Goal: Information Seeking & Learning: Learn about a topic

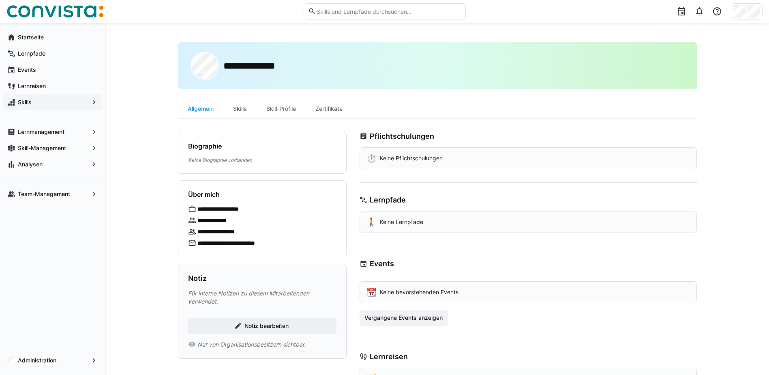
click at [47, 103] on span "Skills" at bounding box center [53, 102] width 72 height 8
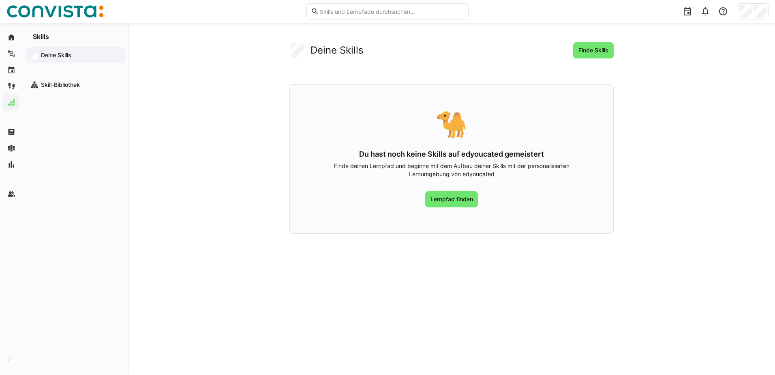
click at [462, 210] on div "🐪 Du hast noch keine Skills auf edyoucated gemeistert Finde deinen Lernpfad und…" at bounding box center [451, 158] width 324 height 149
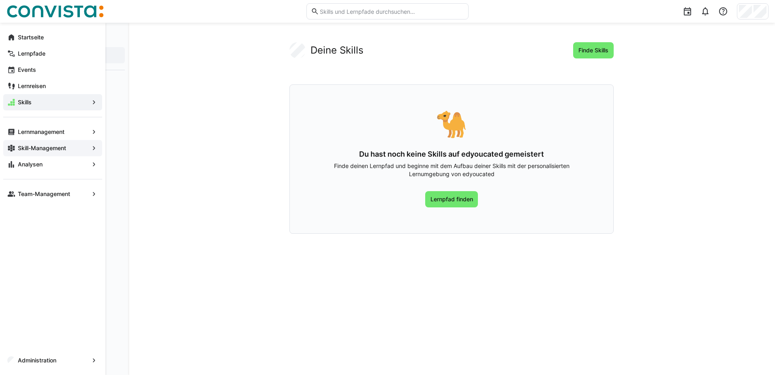
click at [0, 0] on app-navigation-label "Skill-Management" at bounding box center [0, 0] width 0 height 0
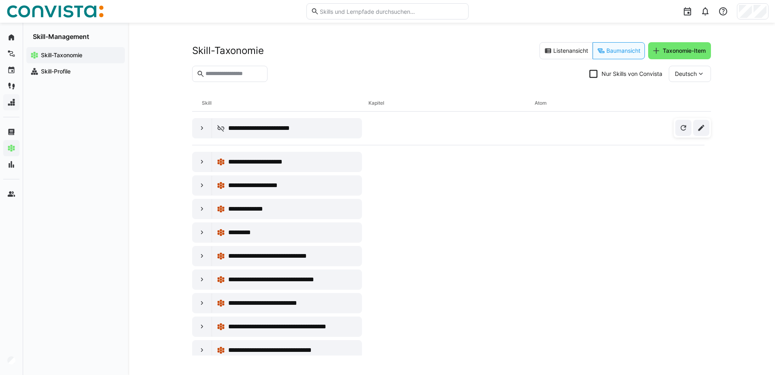
click at [252, 69] on eds-input at bounding box center [229, 74] width 75 height 16
click at [260, 74] on input "text" at bounding box center [234, 73] width 58 height 7
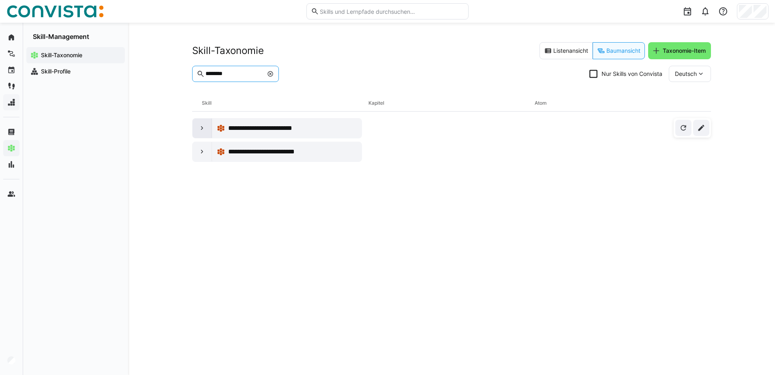
type input "********"
click at [199, 127] on eds-icon at bounding box center [202, 128] width 8 height 8
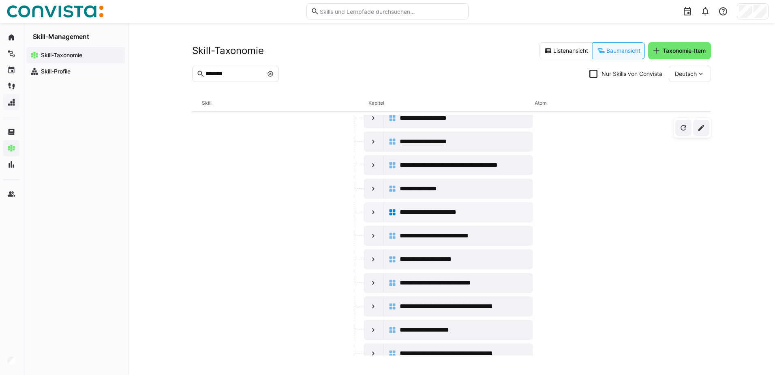
scroll to position [210, 0]
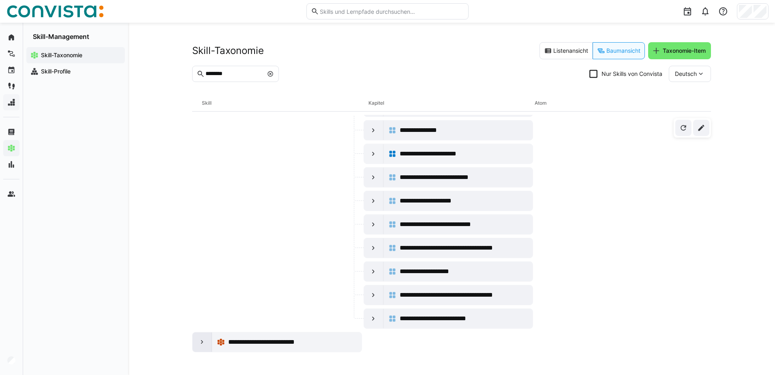
click at [197, 342] on div at bounding box center [202, 341] width 19 height 19
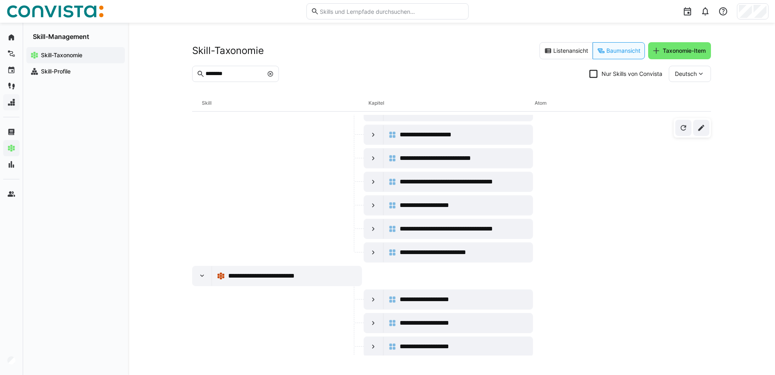
scroll to position [453, 0]
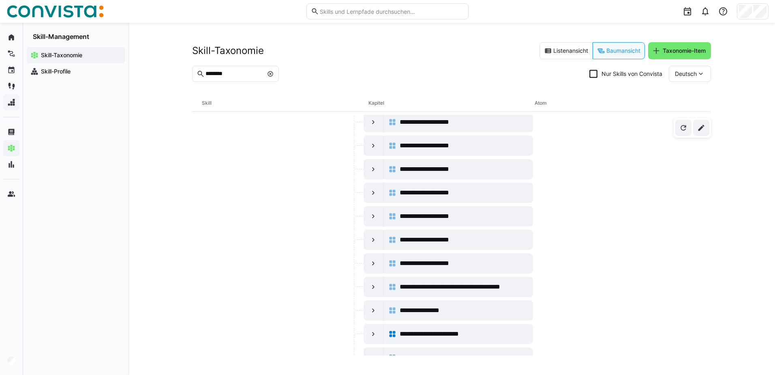
click at [274, 73] on eds-icon at bounding box center [270, 74] width 6 height 6
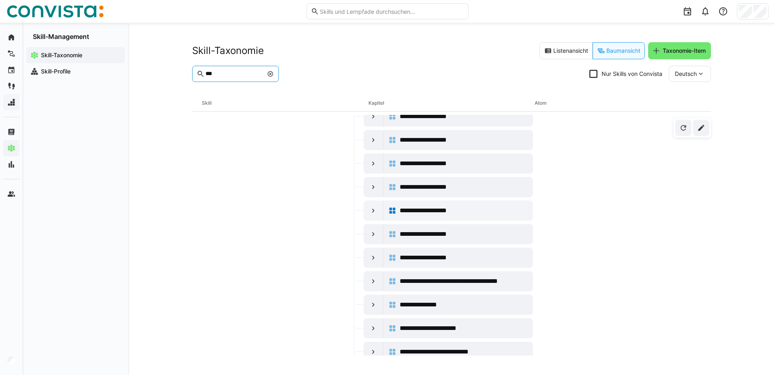
scroll to position [0, 0]
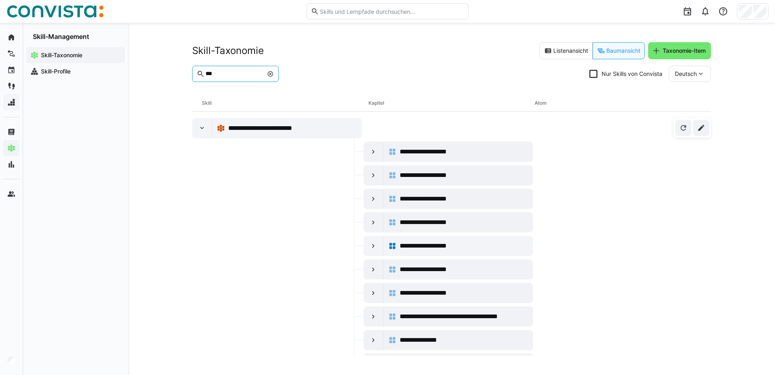
type input "***"
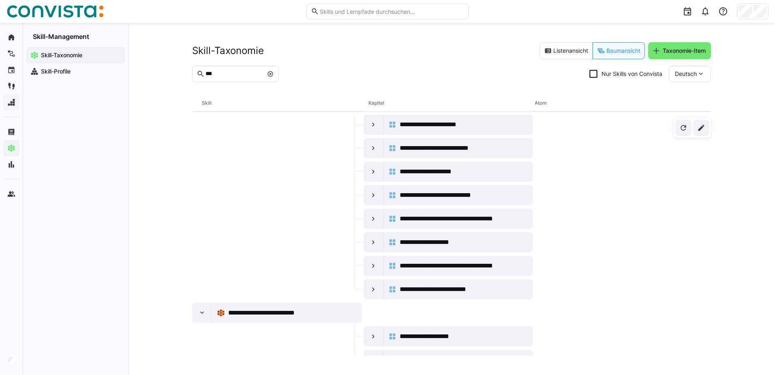
scroll to position [238, 0]
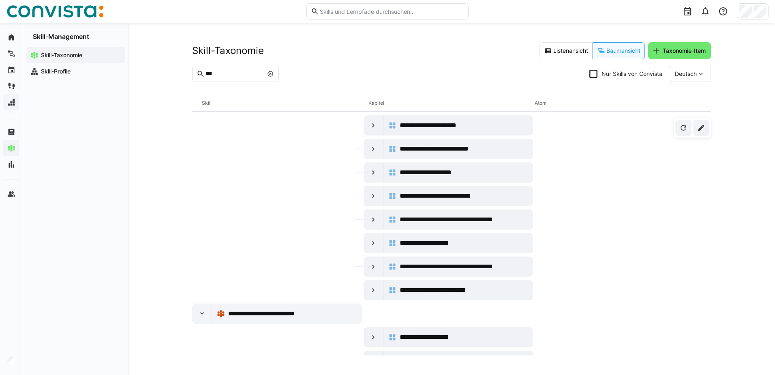
click at [274, 74] on eds-icon at bounding box center [270, 74] width 6 height 6
click at [237, 75] on input "***" at bounding box center [234, 73] width 58 height 7
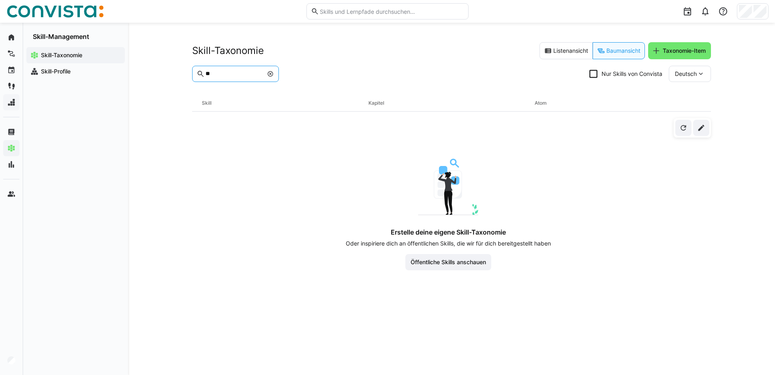
type input "*"
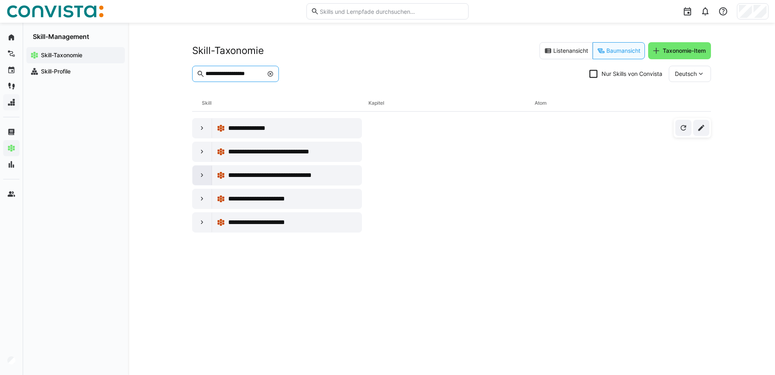
click at [202, 174] on eds-icon at bounding box center [202, 175] width 8 height 8
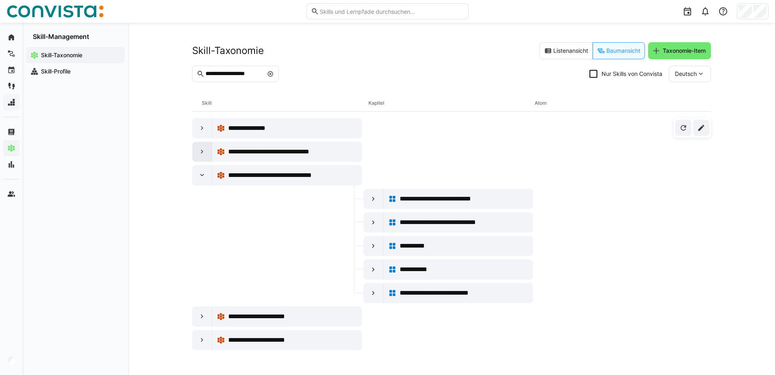
click at [200, 150] on eds-icon at bounding box center [202, 152] width 8 height 8
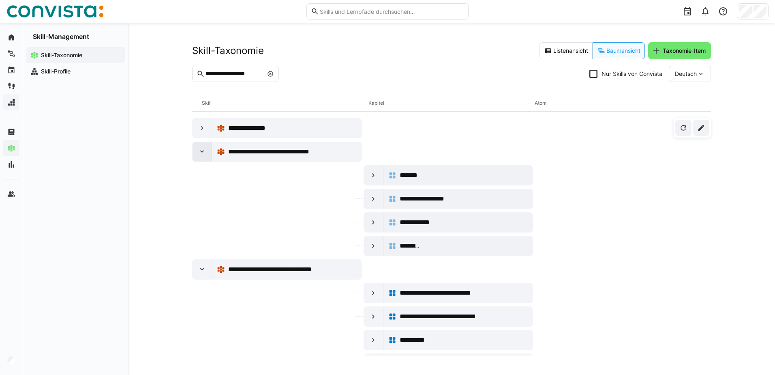
click at [200, 150] on eds-icon at bounding box center [202, 152] width 8 height 8
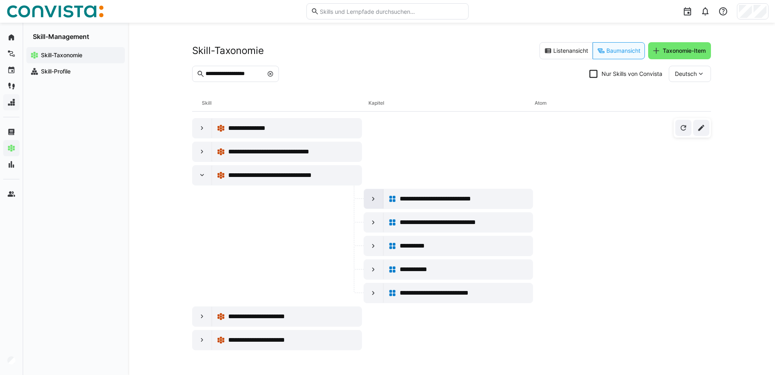
click at [372, 200] on eds-icon at bounding box center [373, 199] width 8 height 8
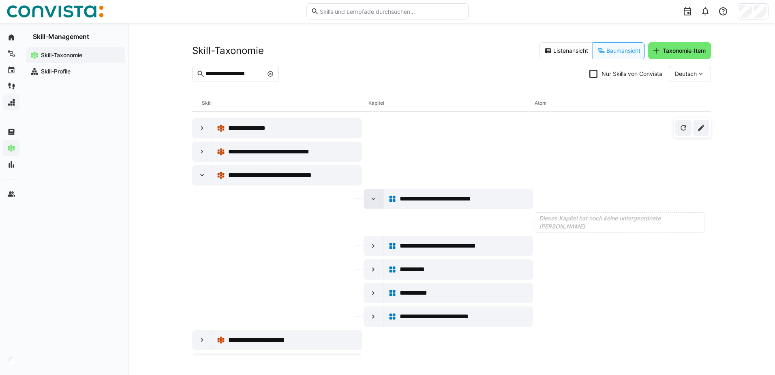
click at [372, 200] on eds-icon at bounding box center [373, 199] width 8 height 8
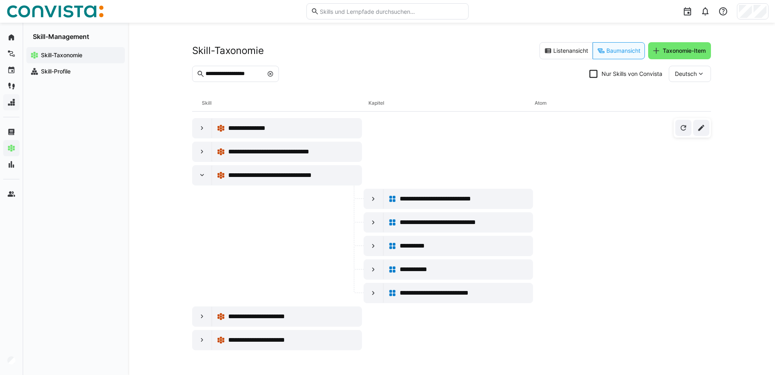
drag, startPoint x: 274, startPoint y: 75, endPoint x: 256, endPoint y: 75, distance: 18.7
click at [263, 75] on input "**********" at bounding box center [234, 73] width 58 height 7
drag, startPoint x: 230, startPoint y: 75, endPoint x: 31, endPoint y: 57, distance: 199.5
click at [36, 68] on div "**********" at bounding box center [387, 199] width 775 height 352
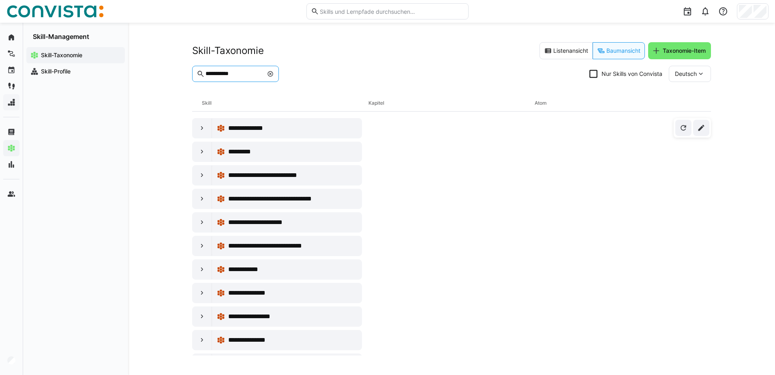
drag, startPoint x: 242, startPoint y: 74, endPoint x: 144, endPoint y: 73, distance: 98.1
click at [144, 73] on div "**********" at bounding box center [451, 199] width 647 height 352
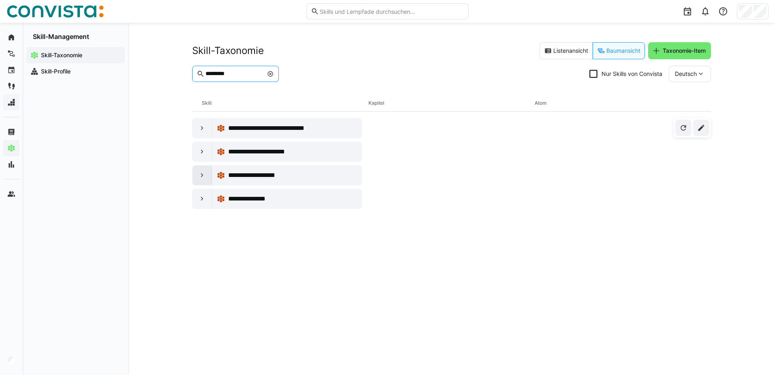
type input "*********"
click at [204, 176] on eds-icon at bounding box center [202, 175] width 8 height 8
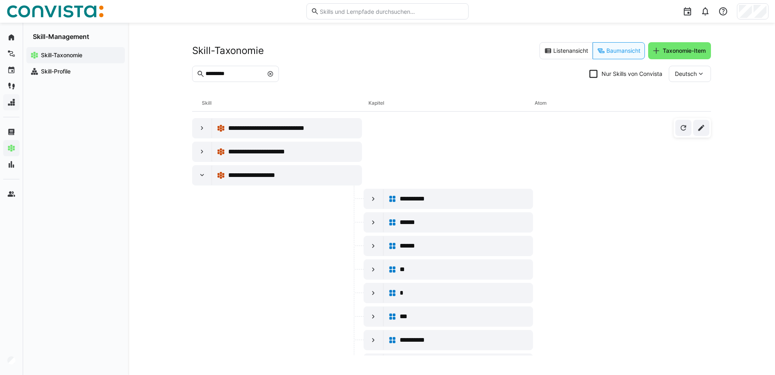
click at [274, 73] on eds-icon at bounding box center [270, 74] width 6 height 6
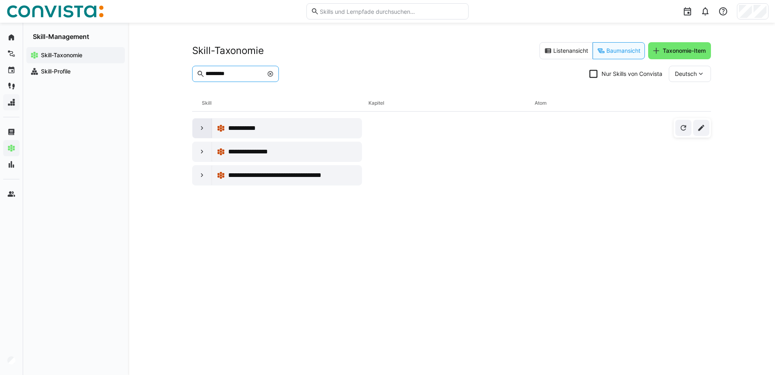
type input "*********"
click at [196, 128] on div at bounding box center [202, 127] width 19 height 19
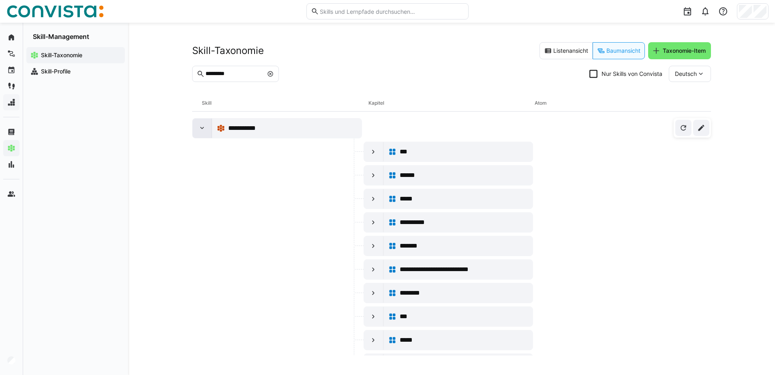
click at [199, 126] on eds-icon at bounding box center [202, 128] width 8 height 8
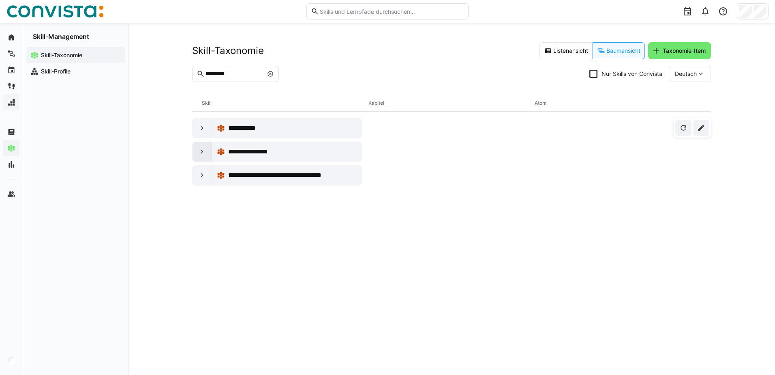
click at [201, 146] on div at bounding box center [202, 151] width 19 height 19
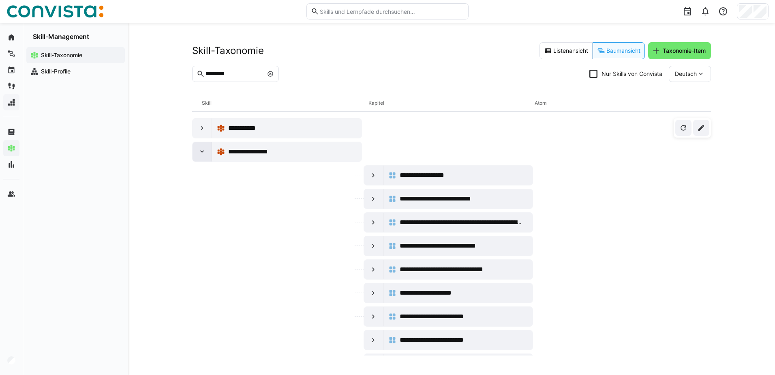
click at [201, 146] on div at bounding box center [202, 151] width 19 height 19
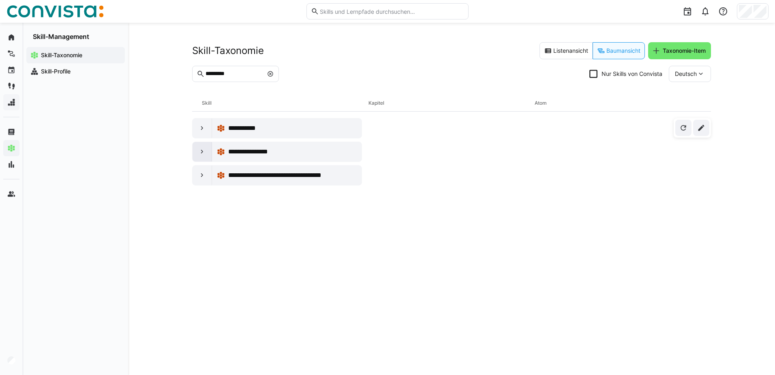
click at [201, 146] on div at bounding box center [202, 151] width 19 height 19
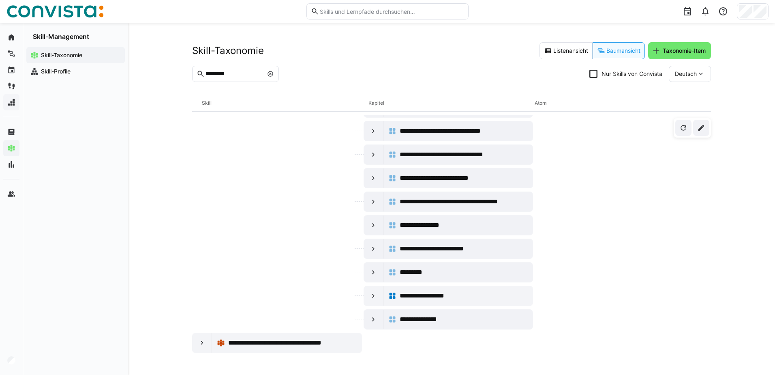
scroll to position [374, 0]
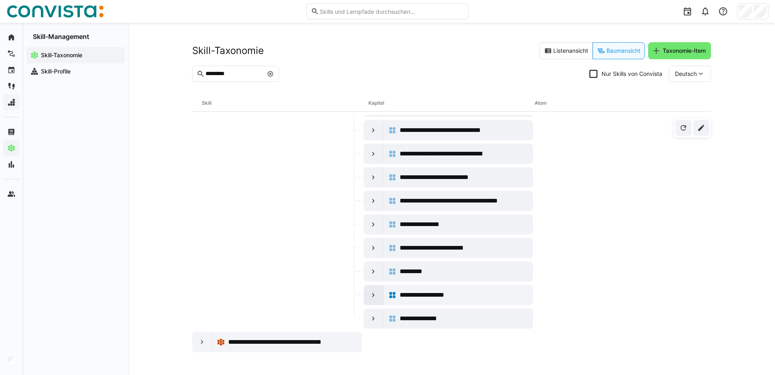
click at [374, 292] on eds-icon at bounding box center [373, 295] width 8 height 8
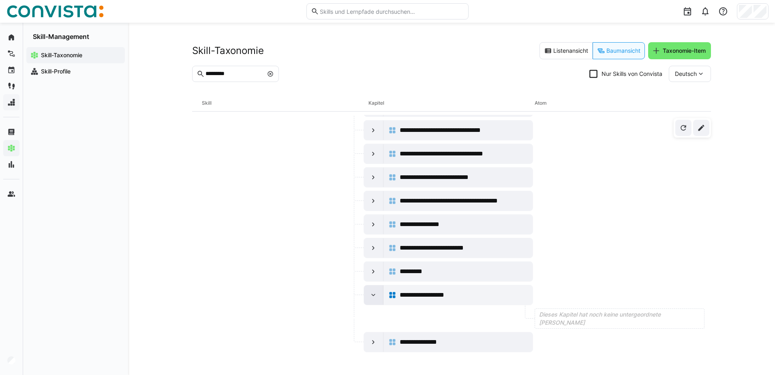
click at [374, 292] on eds-icon at bounding box center [373, 295] width 8 height 8
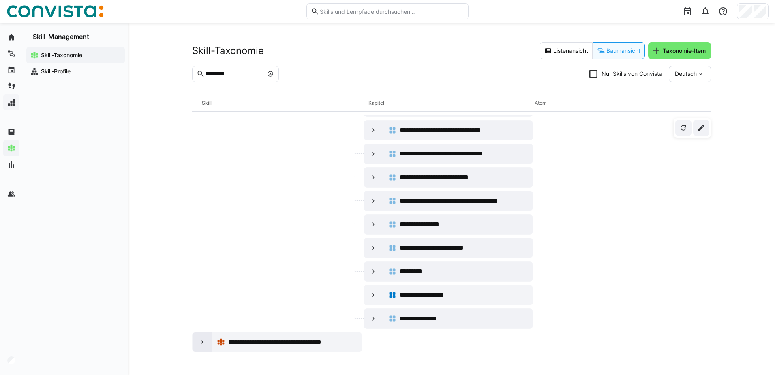
click at [199, 345] on eds-icon at bounding box center [202, 342] width 8 height 8
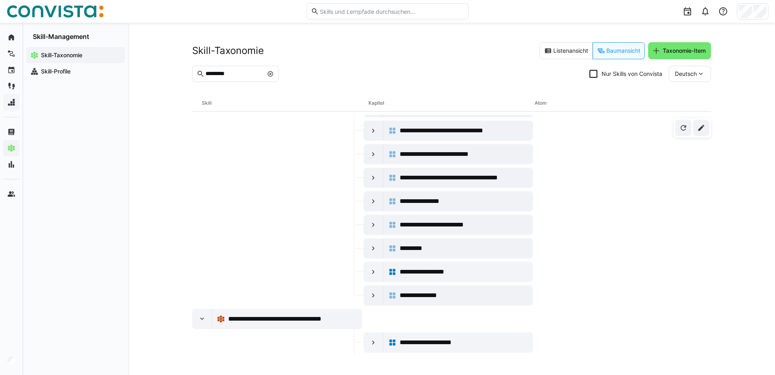
scroll to position [421, 0]
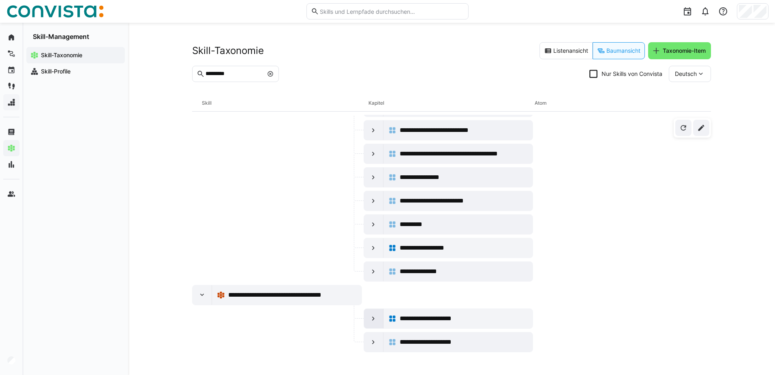
click at [367, 320] on div at bounding box center [373, 318] width 19 height 19
click at [274, 73] on eds-icon at bounding box center [270, 74] width 6 height 6
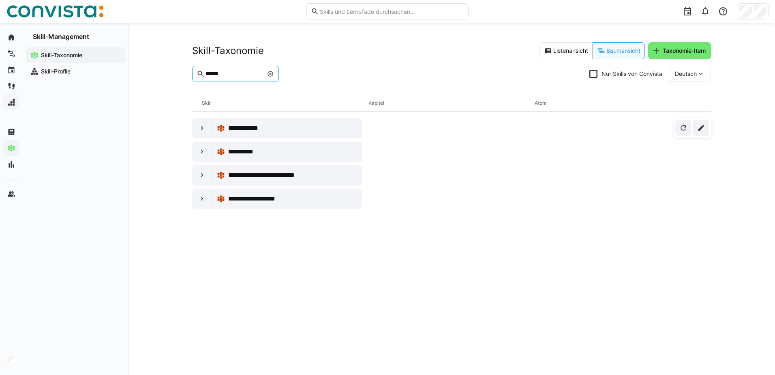
scroll to position [0, 0]
type input "******"
click at [204, 157] on div at bounding box center [202, 151] width 19 height 19
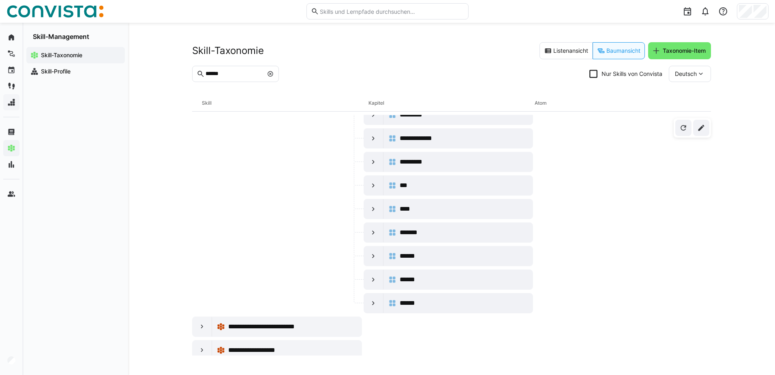
scroll to position [186, 0]
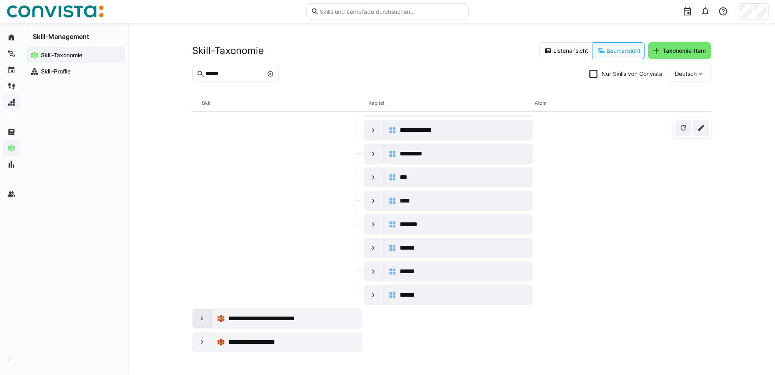
click at [204, 321] on eds-icon at bounding box center [202, 318] width 8 height 8
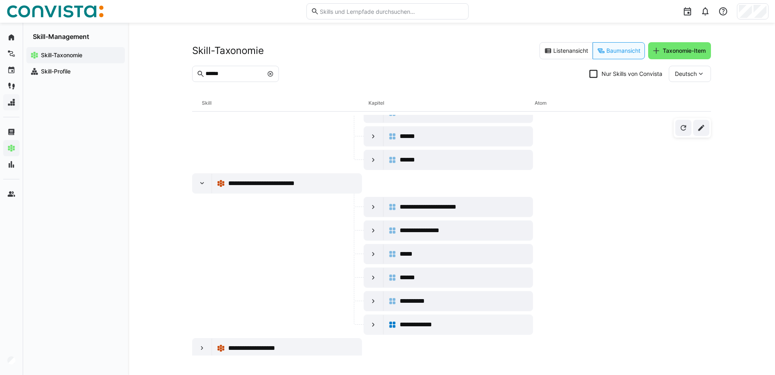
scroll to position [327, 0]
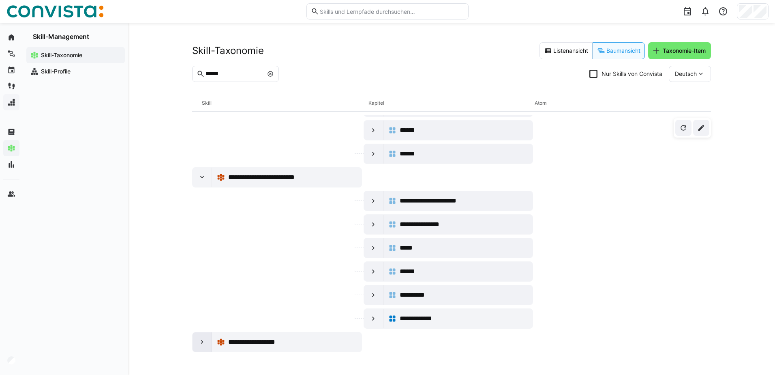
click at [210, 347] on div at bounding box center [202, 341] width 19 height 19
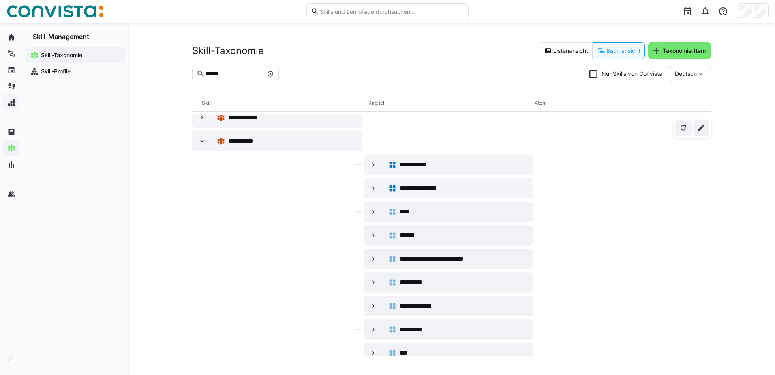
scroll to position [0, 0]
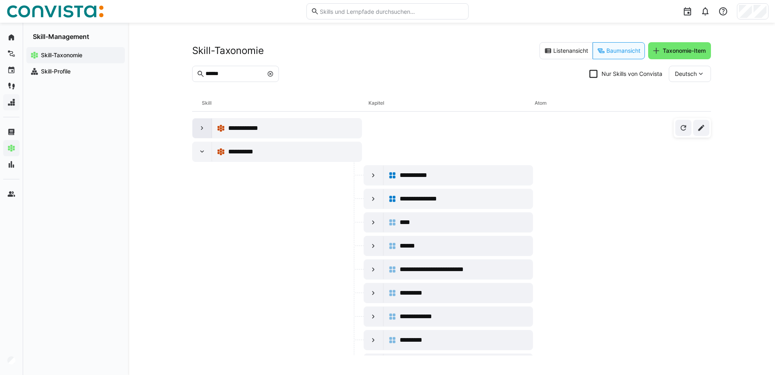
click at [200, 122] on div at bounding box center [202, 127] width 19 height 19
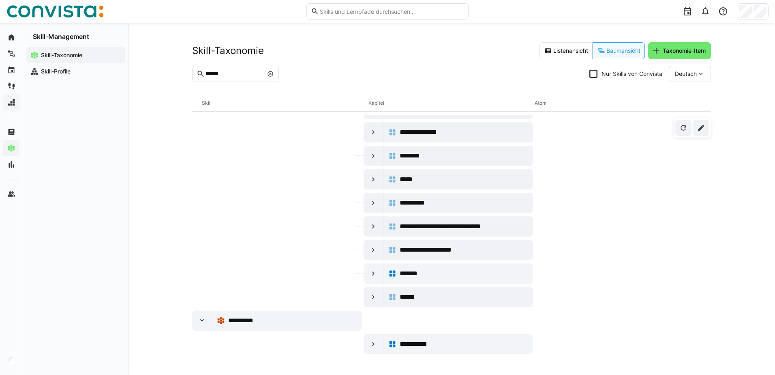
scroll to position [81, 0]
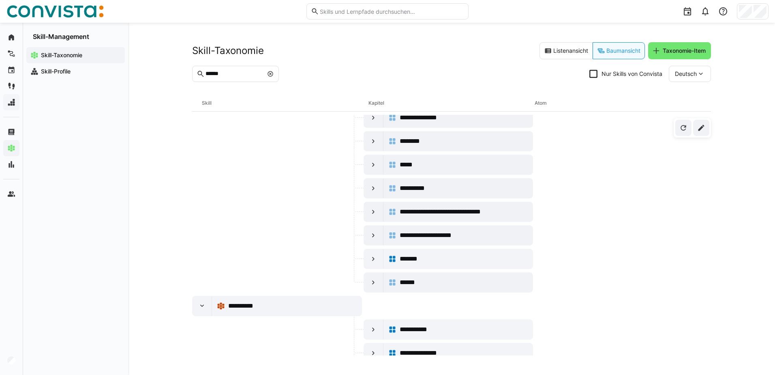
click at [274, 73] on eds-icon at bounding box center [270, 74] width 6 height 6
click at [234, 73] on input "******" at bounding box center [234, 73] width 58 height 7
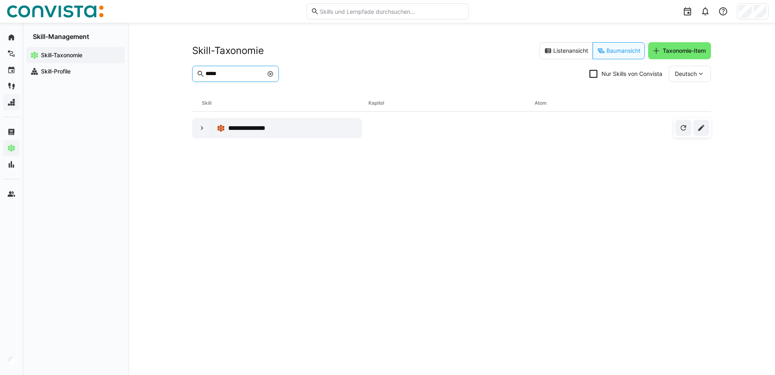
scroll to position [0, 0]
type input "*****"
click at [202, 135] on div at bounding box center [202, 127] width 19 height 19
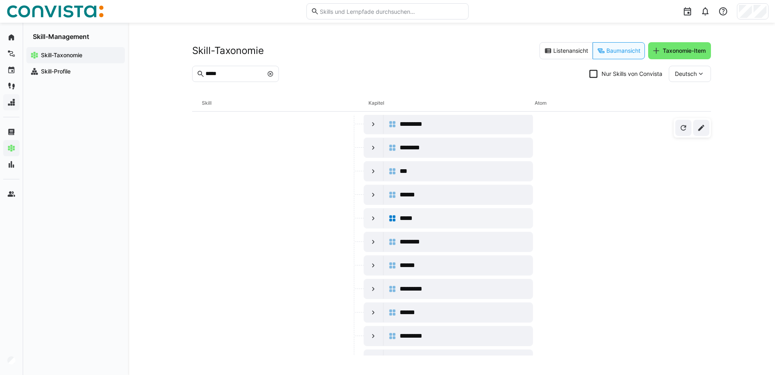
scroll to position [139, 0]
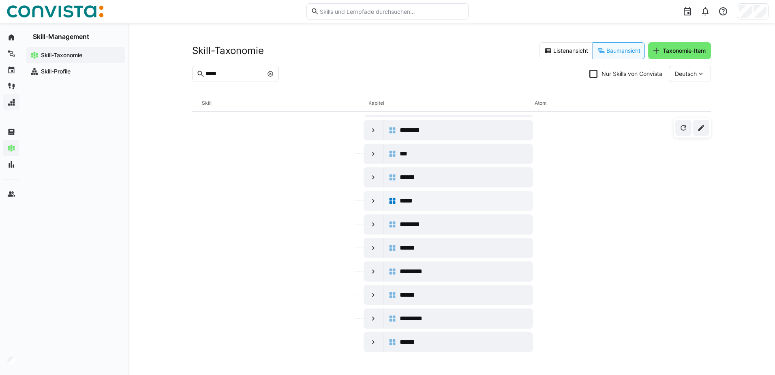
click at [279, 75] on eds-input "*****" at bounding box center [235, 74] width 87 height 16
click at [274, 73] on eds-icon at bounding box center [270, 74] width 6 height 6
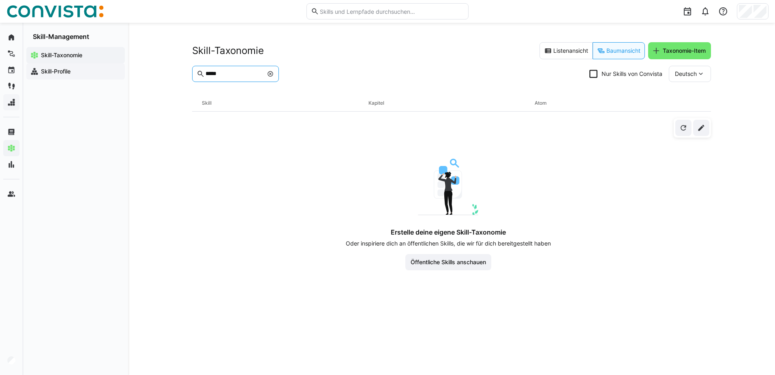
drag, startPoint x: 271, startPoint y: 76, endPoint x: 40, endPoint y: 67, distance: 230.9
click at [41, 67] on div "Startseite Lernpfade Events Lernreisen Skills Lernmanagement Skill-Management A…" at bounding box center [387, 199] width 775 height 352
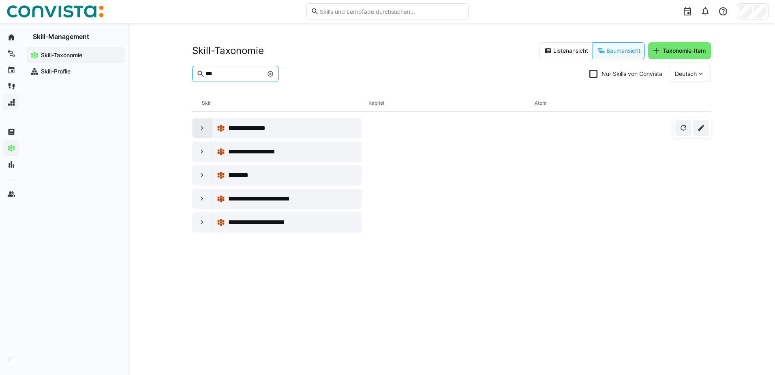
type input "***"
click at [197, 131] on div at bounding box center [202, 127] width 19 height 19
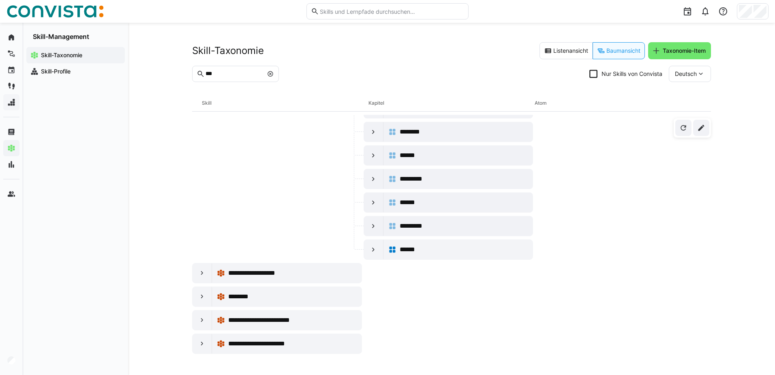
scroll to position [233, 0]
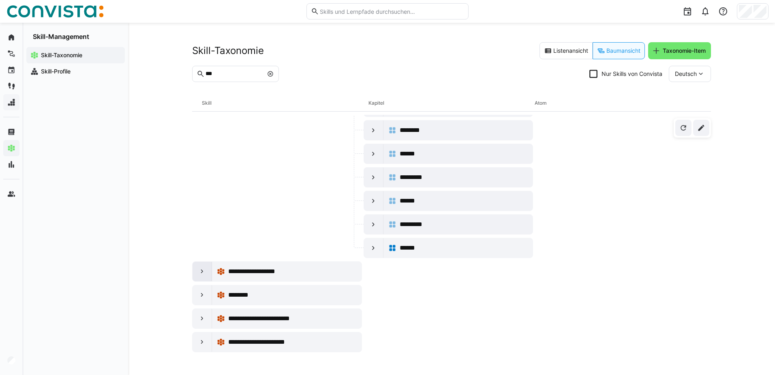
click at [204, 270] on eds-icon at bounding box center [202, 271] width 8 height 8
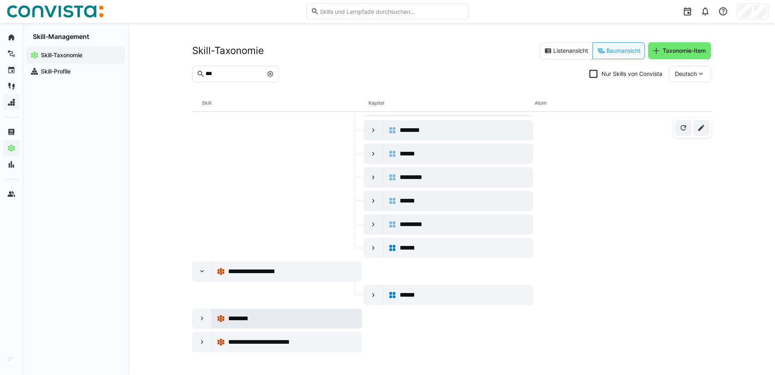
drag, startPoint x: 187, startPoint y: 318, endPoint x: 215, endPoint y: 319, distance: 28.4
click at [188, 318] on div "**********" at bounding box center [451, 199] width 647 height 352
click at [187, 321] on div "**********" at bounding box center [451, 199] width 647 height 352
click at [199, 319] on eds-icon at bounding box center [202, 318] width 8 height 8
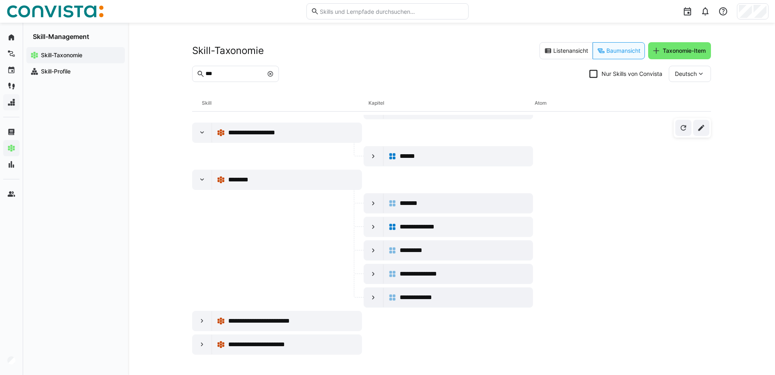
scroll to position [374, 0]
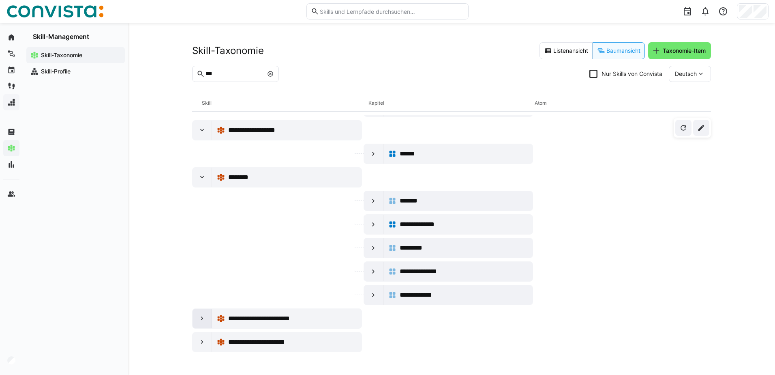
click at [206, 319] on eds-icon at bounding box center [202, 318] width 8 height 8
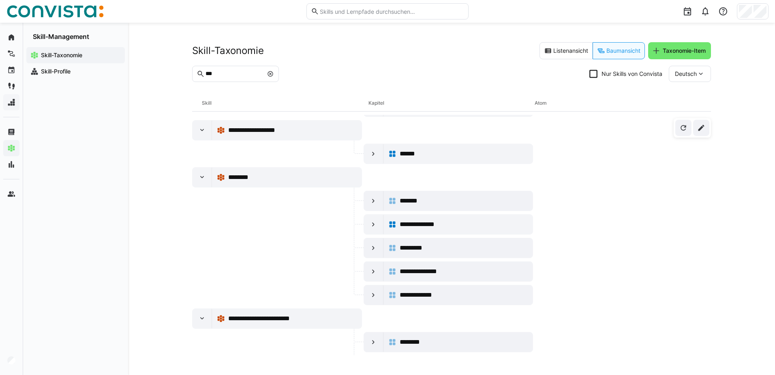
scroll to position [468, 0]
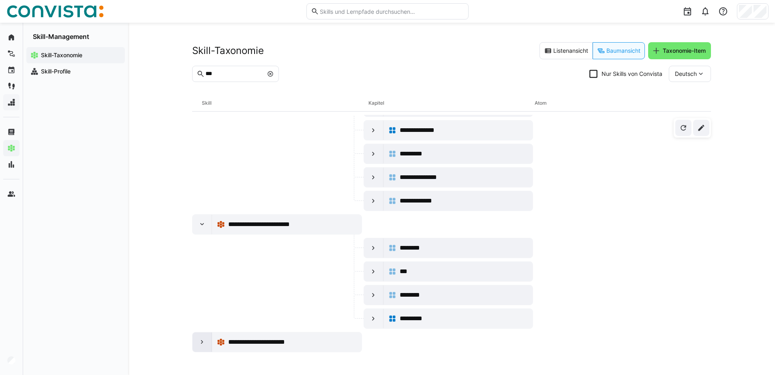
click at [195, 341] on div at bounding box center [202, 341] width 19 height 19
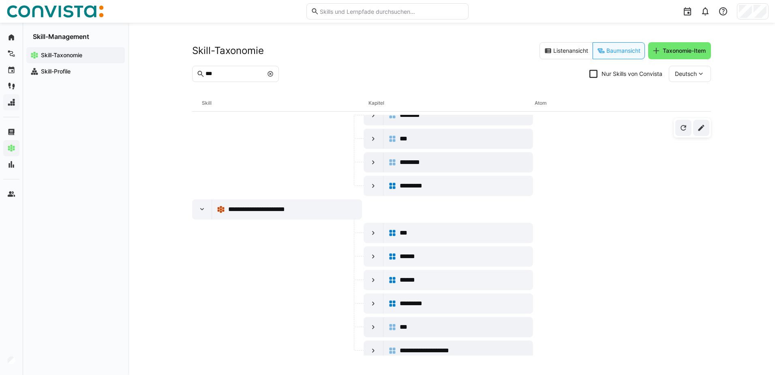
scroll to position [609, 0]
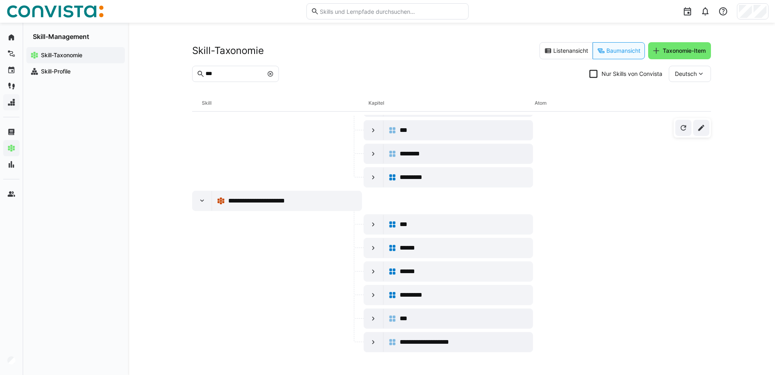
drag, startPoint x: 293, startPoint y: 70, endPoint x: 260, endPoint y: 70, distance: 32.8
click at [274, 70] on span at bounding box center [270, 74] width 8 height 8
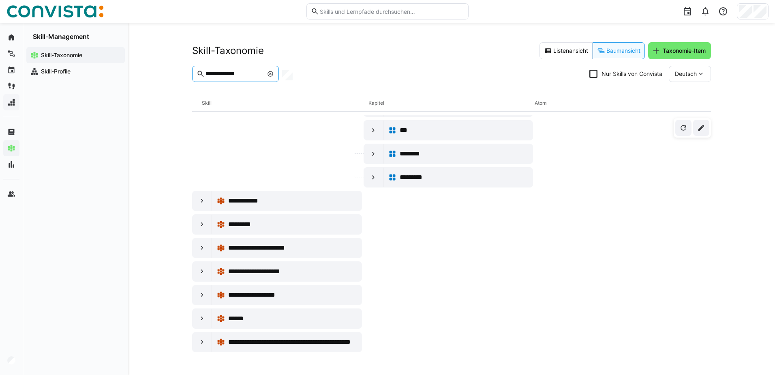
scroll to position [0, 0]
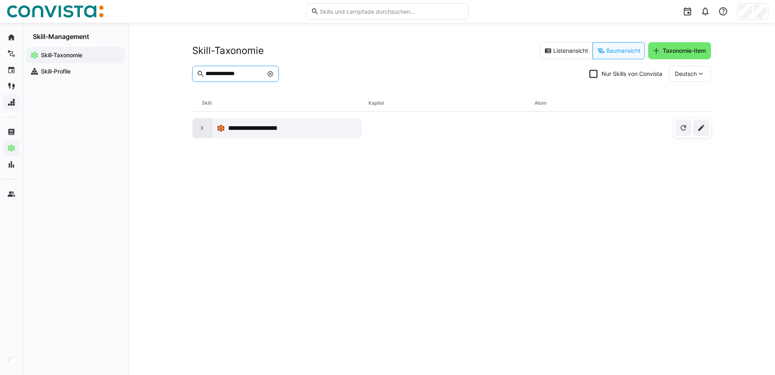
type input "**********"
click at [203, 128] on eds-icon at bounding box center [202, 128] width 8 height 8
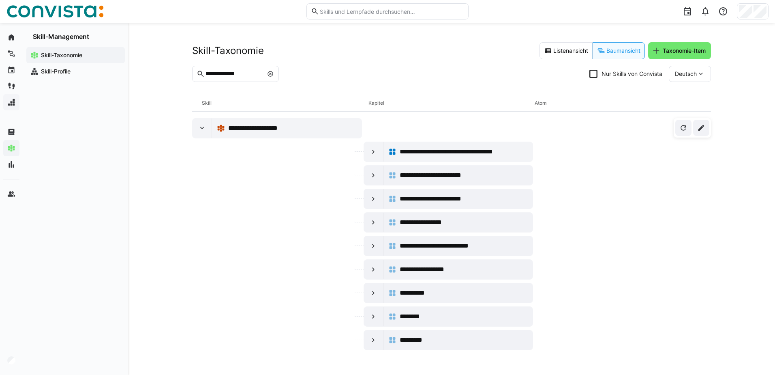
click at [274, 71] on eds-icon at bounding box center [270, 74] width 6 height 6
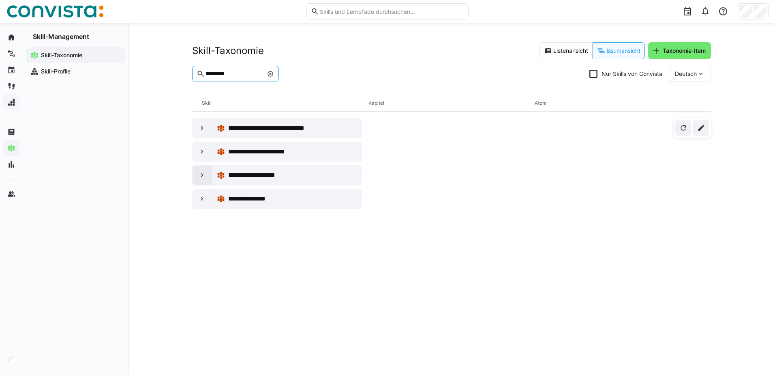
type input "*********"
click at [207, 178] on div at bounding box center [202, 174] width 19 height 19
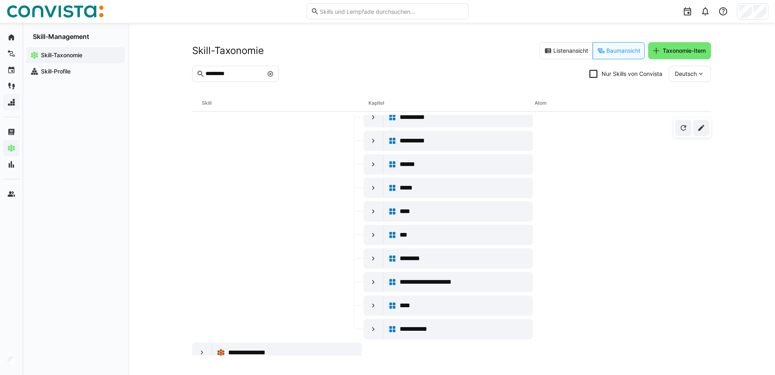
scroll to position [233, 0]
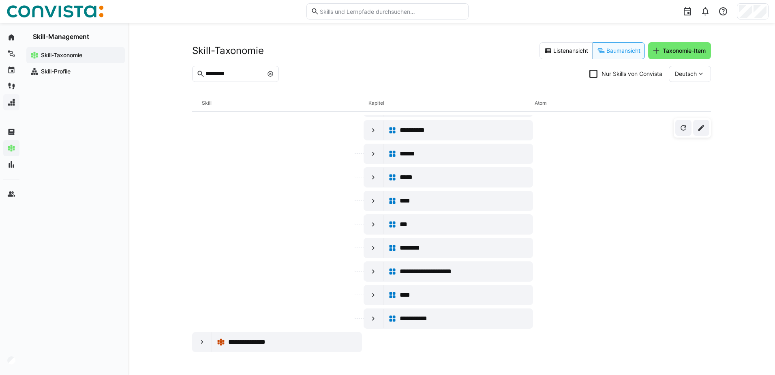
click at [274, 77] on span at bounding box center [270, 74] width 8 height 8
click at [255, 73] on input "*********" at bounding box center [234, 73] width 58 height 7
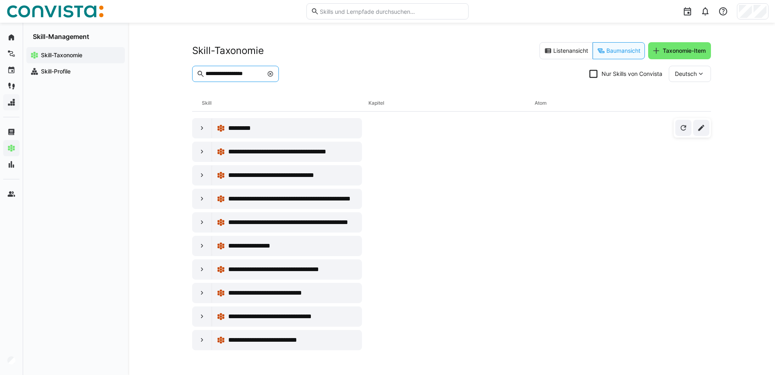
scroll to position [0, 0]
type input "**********"
click at [206, 315] on eds-icon at bounding box center [202, 316] width 8 height 8
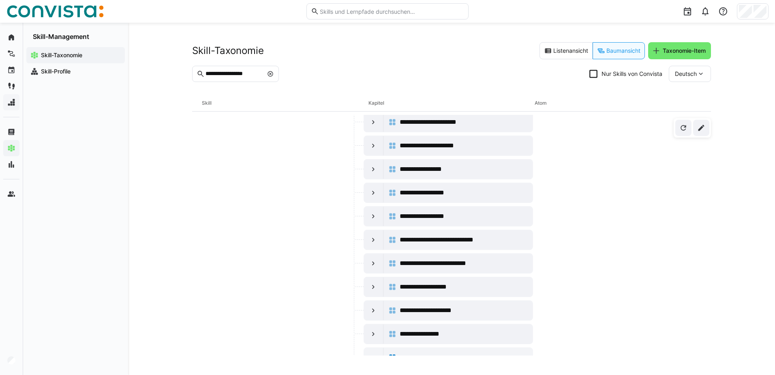
scroll to position [374, 0]
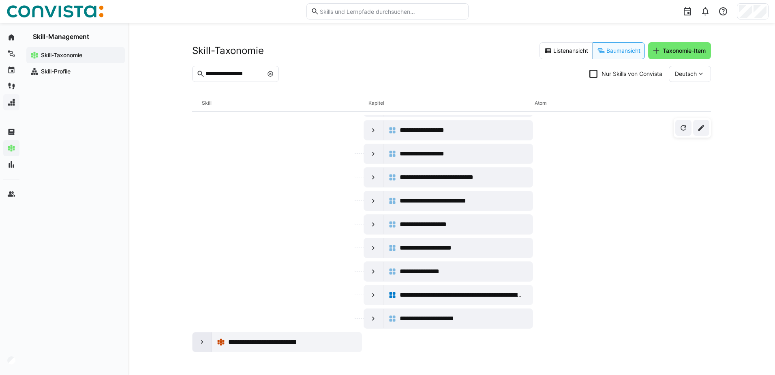
click at [200, 345] on eds-icon at bounding box center [202, 342] width 8 height 8
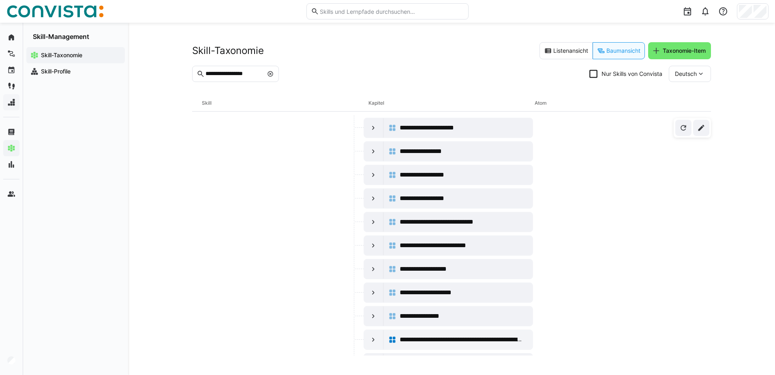
scroll to position [370, 0]
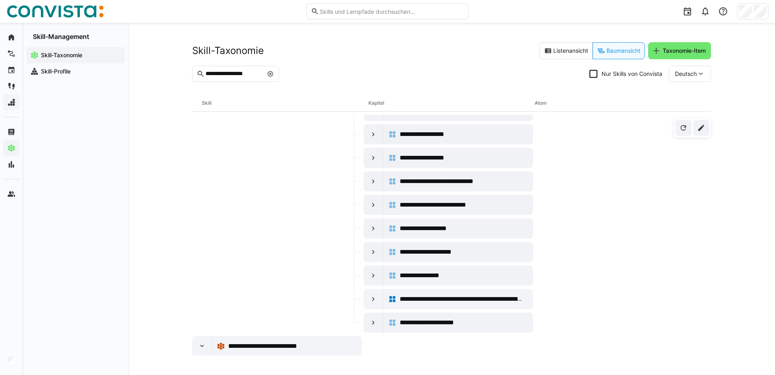
click at [274, 74] on eds-icon at bounding box center [270, 74] width 6 height 6
click at [229, 66] on eds-input "**********" at bounding box center [229, 74] width 75 height 16
click at [230, 72] on input "**********" at bounding box center [234, 73] width 58 height 7
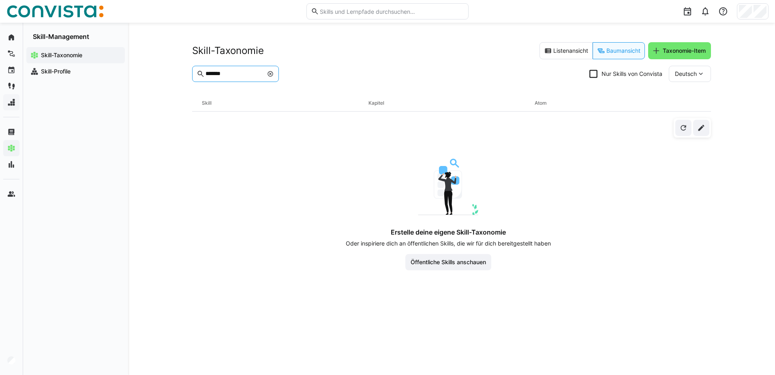
type input "*******"
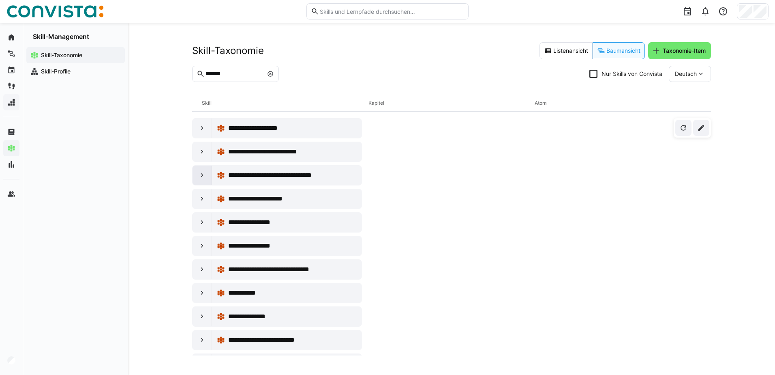
click at [200, 175] on eds-icon at bounding box center [202, 175] width 8 height 8
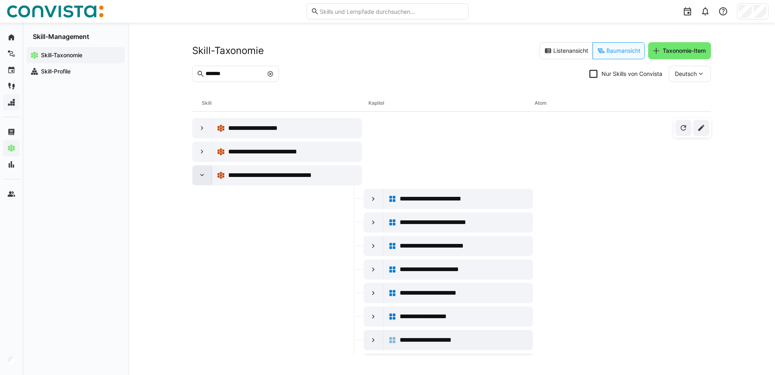
click at [202, 177] on eds-icon at bounding box center [202, 175] width 8 height 8
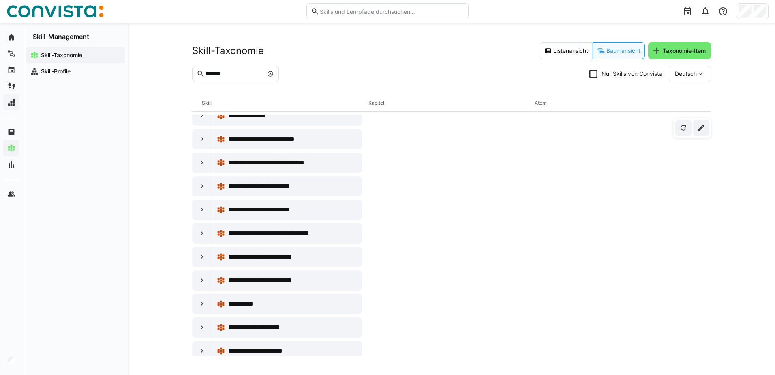
scroll to position [203, 0]
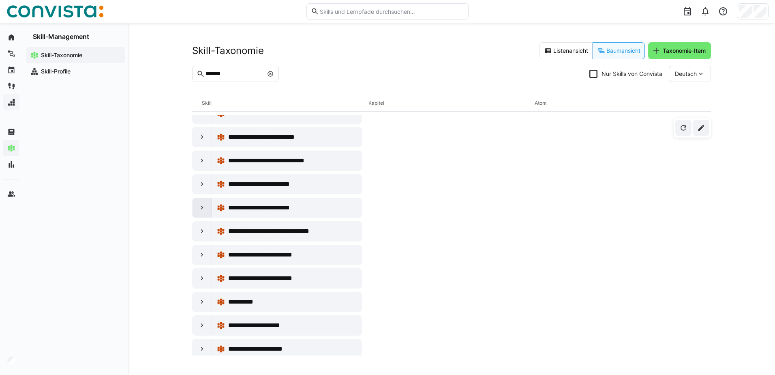
click at [207, 207] on div at bounding box center [202, 207] width 19 height 19
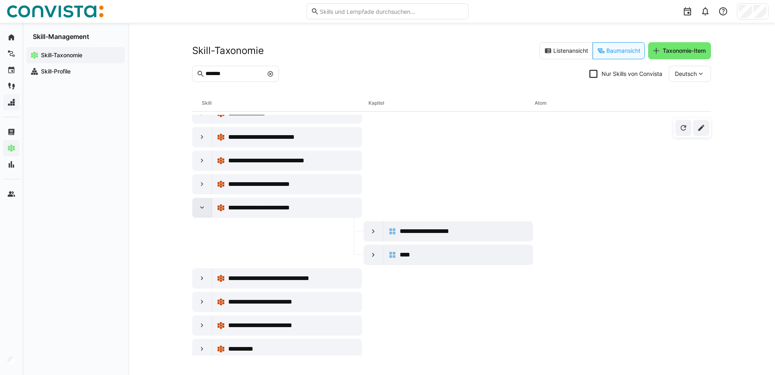
click at [204, 208] on eds-icon at bounding box center [202, 208] width 8 height 8
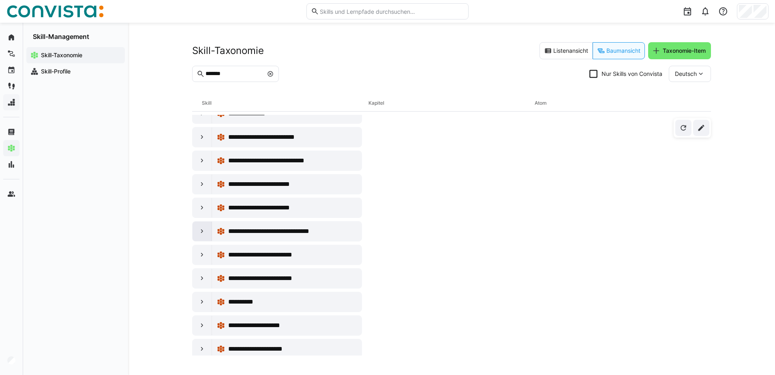
click at [204, 221] on div at bounding box center [202, 230] width 19 height 19
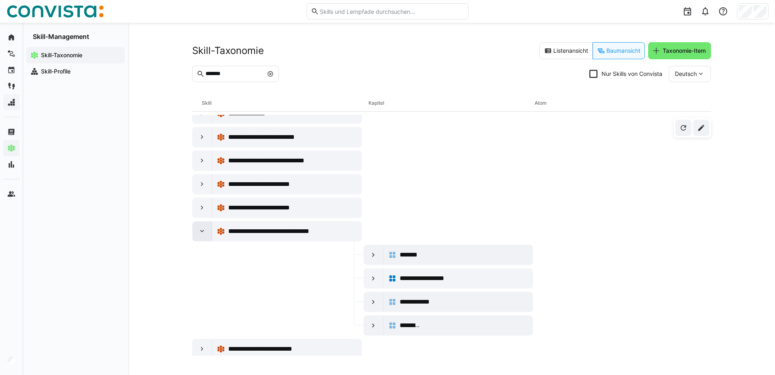
click at [203, 231] on eds-icon at bounding box center [202, 231] width 8 height 8
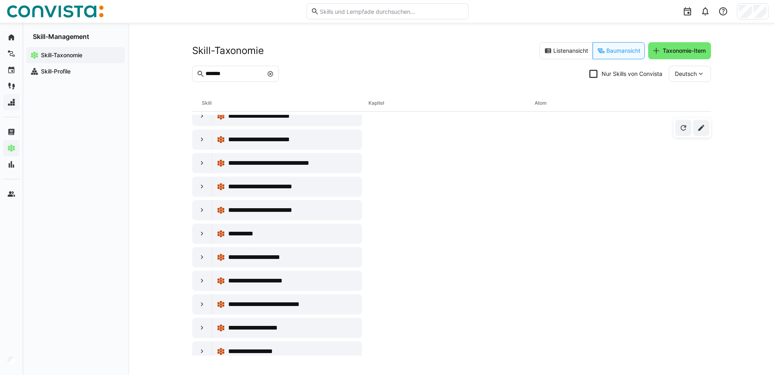
scroll to position [284, 0]
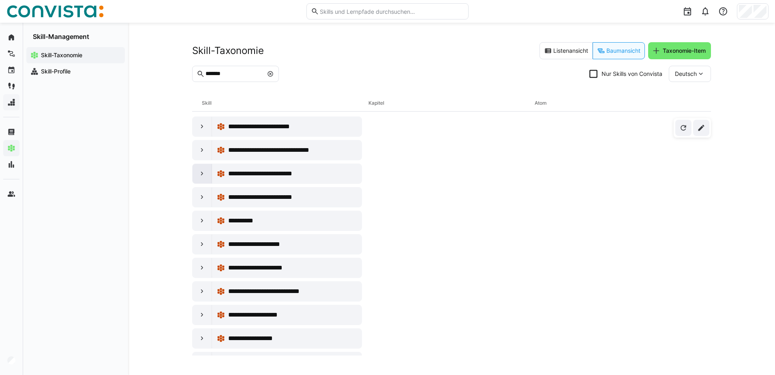
click at [199, 177] on eds-icon at bounding box center [202, 173] width 8 height 8
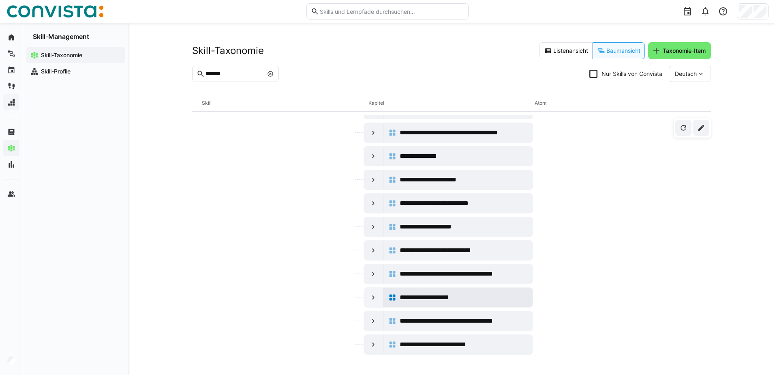
scroll to position [527, 0]
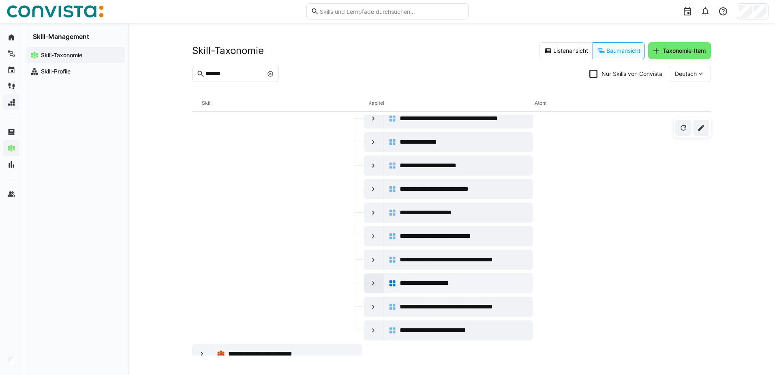
click at [365, 287] on div at bounding box center [373, 282] width 19 height 19
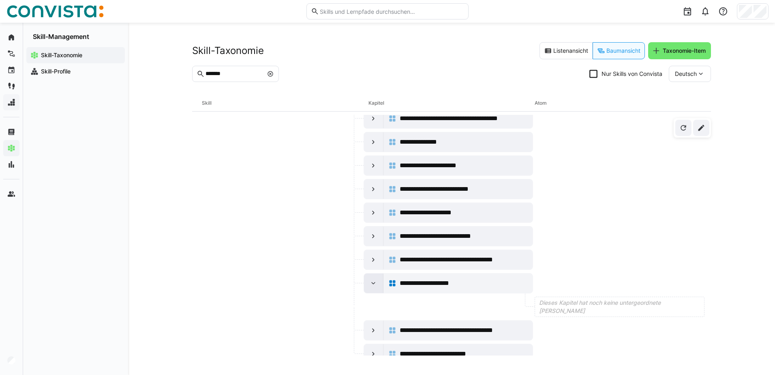
click at [369, 287] on eds-icon at bounding box center [373, 283] width 8 height 8
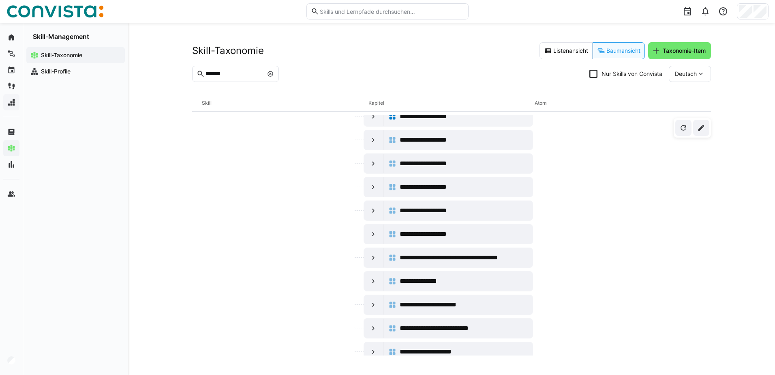
scroll to position [284, 0]
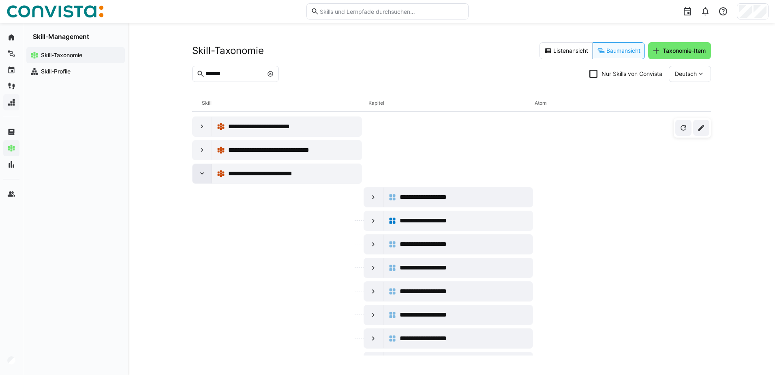
click at [194, 176] on div at bounding box center [202, 173] width 19 height 19
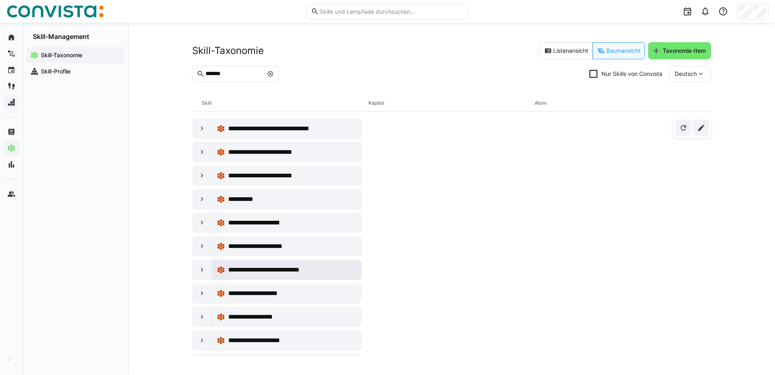
scroll to position [324, 0]
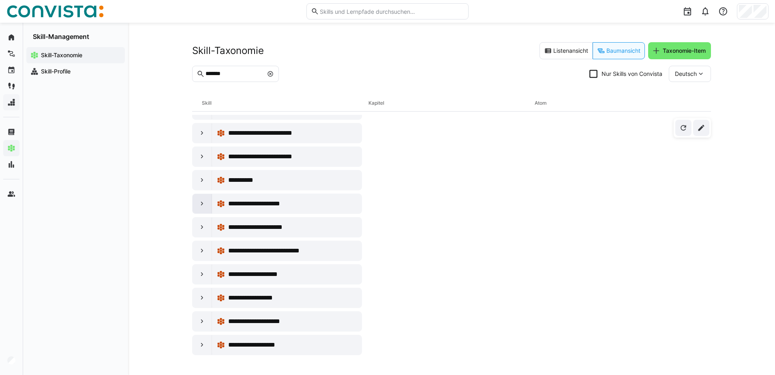
click at [200, 204] on eds-icon at bounding box center [202, 203] width 8 height 8
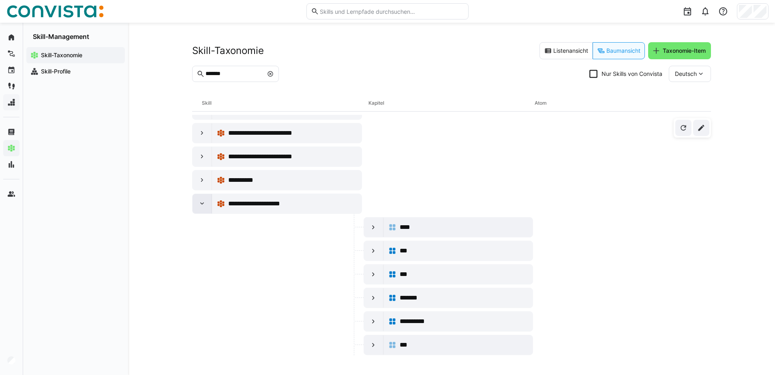
click at [203, 204] on eds-icon at bounding box center [202, 203] width 8 height 8
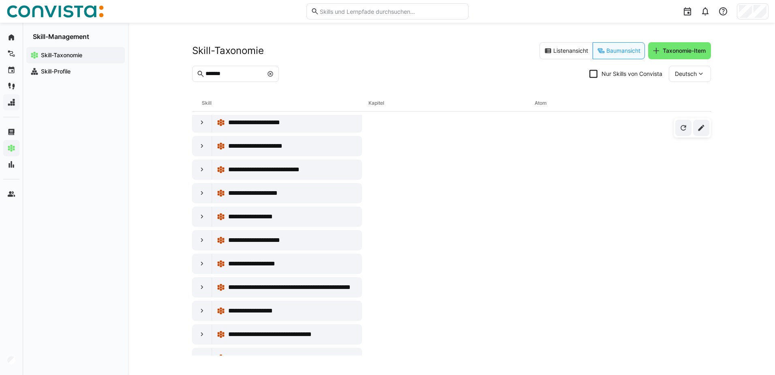
scroll to position [446, 0]
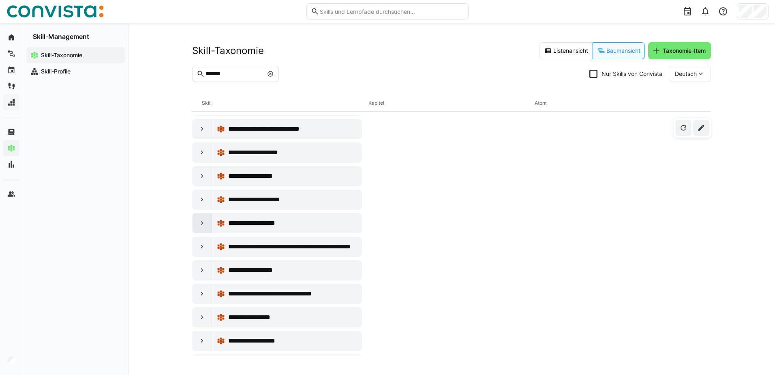
click at [205, 224] on eds-icon at bounding box center [202, 223] width 8 height 8
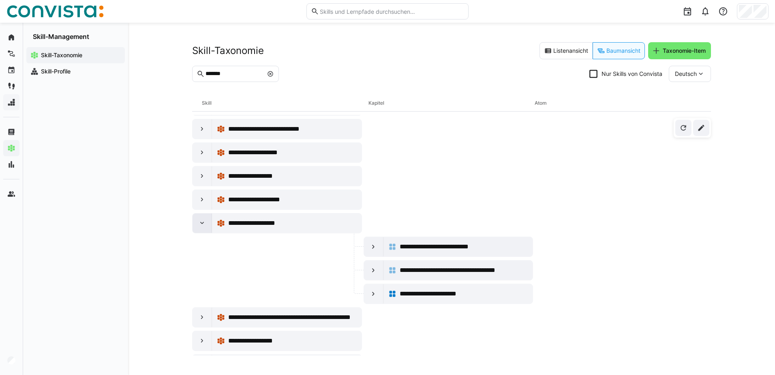
click at [204, 226] on eds-icon at bounding box center [202, 223] width 8 height 8
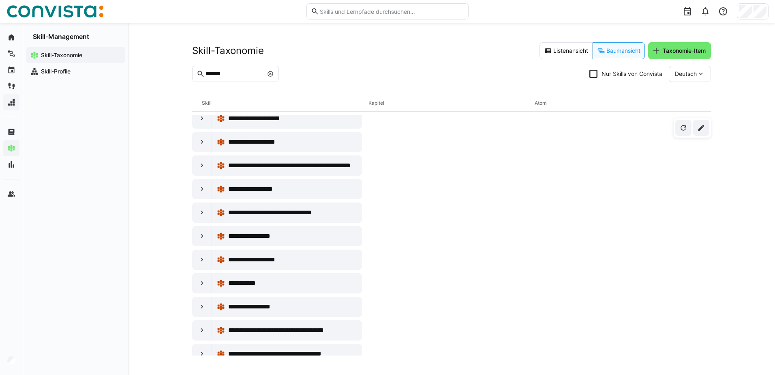
scroll to position [568, 0]
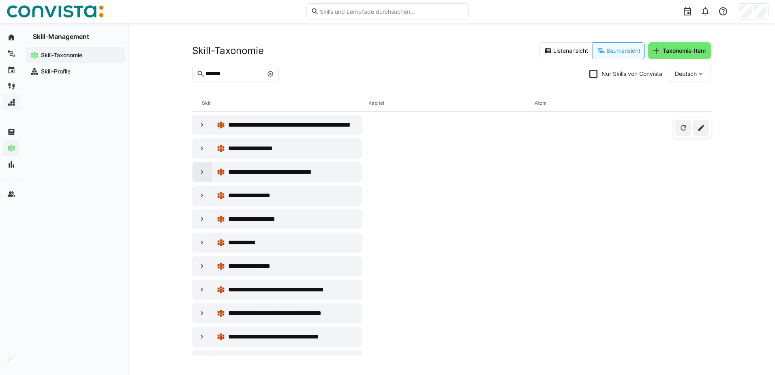
click at [201, 174] on eds-icon at bounding box center [202, 172] width 8 height 8
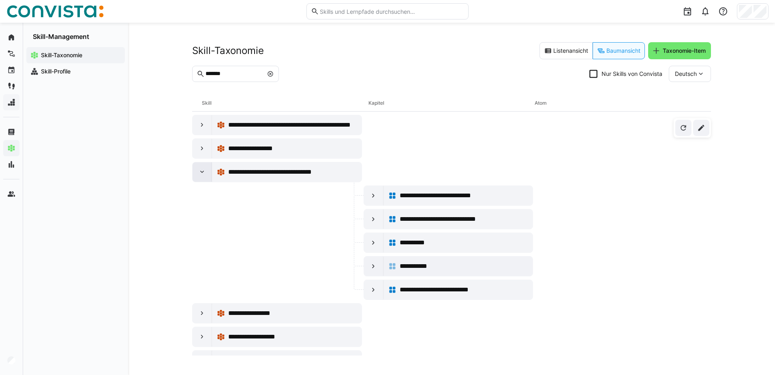
click at [204, 173] on eds-icon at bounding box center [202, 172] width 8 height 8
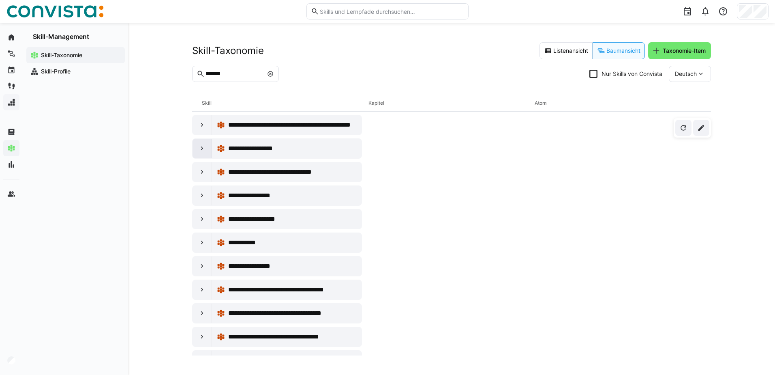
click at [208, 154] on div at bounding box center [202, 148] width 19 height 19
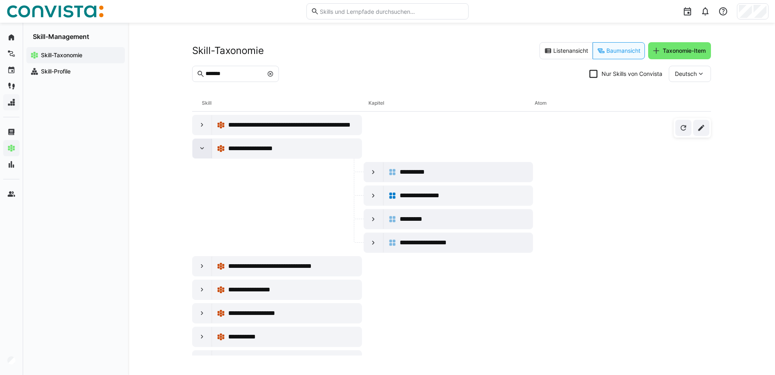
click at [204, 152] on div at bounding box center [202, 148] width 19 height 19
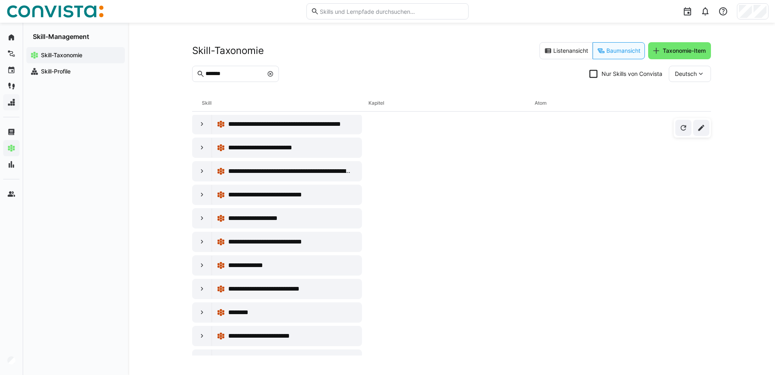
scroll to position [851, 0]
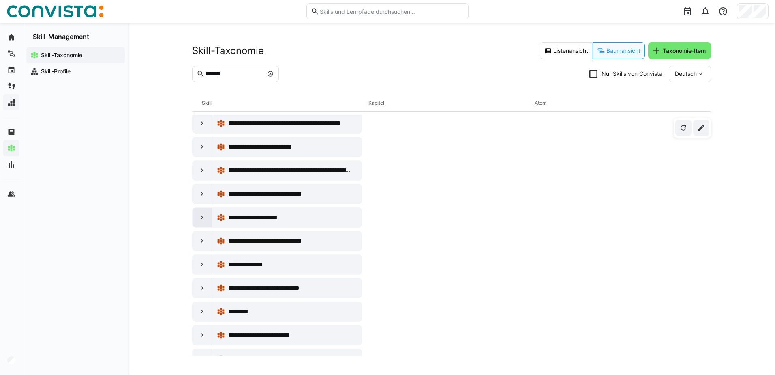
click at [203, 213] on div at bounding box center [202, 217] width 19 height 19
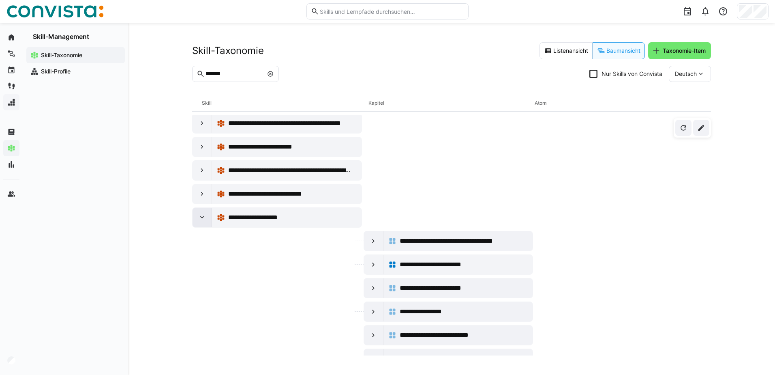
click at [204, 217] on eds-icon at bounding box center [202, 217] width 8 height 8
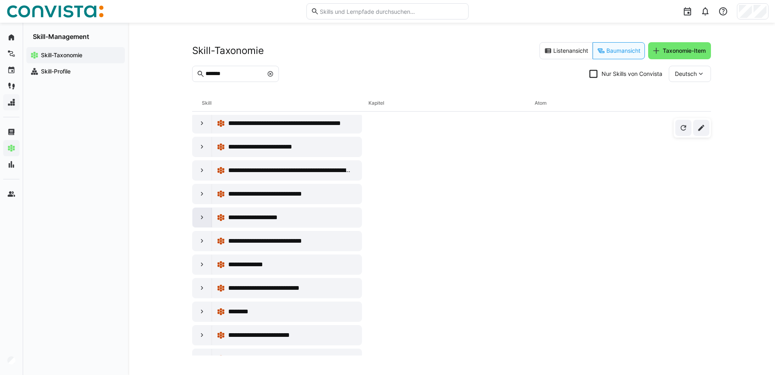
click at [195, 212] on div at bounding box center [202, 217] width 19 height 19
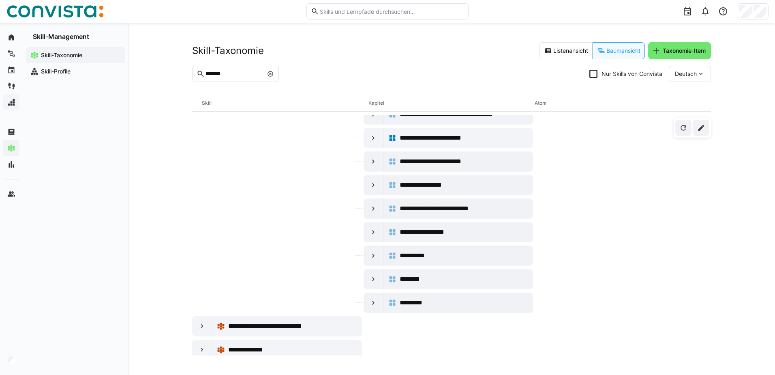
scroll to position [933, 0]
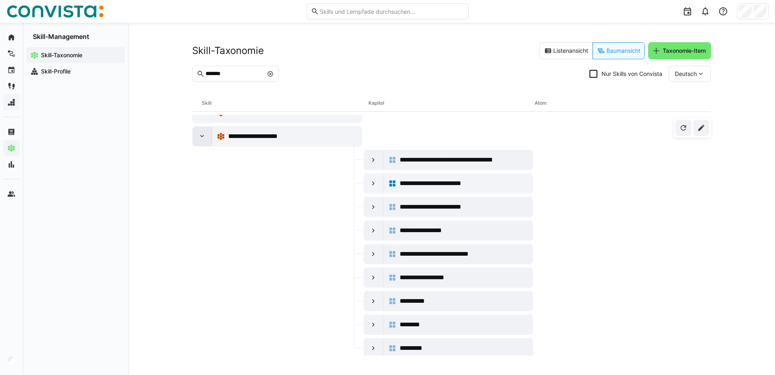
click at [201, 142] on div at bounding box center [202, 136] width 19 height 19
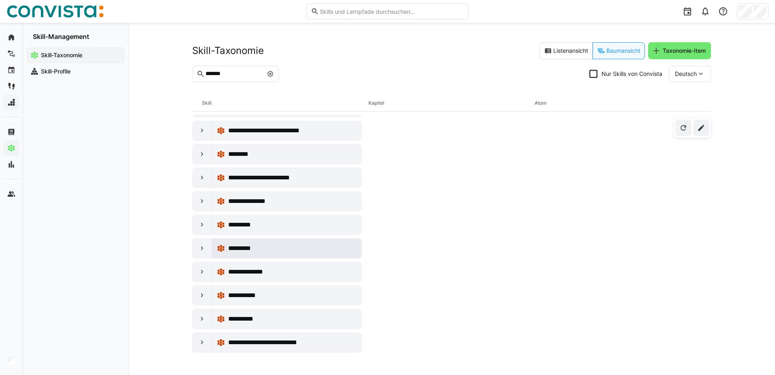
scroll to position [1009, 0]
